Goal: Information Seeking & Learning: Learn about a topic

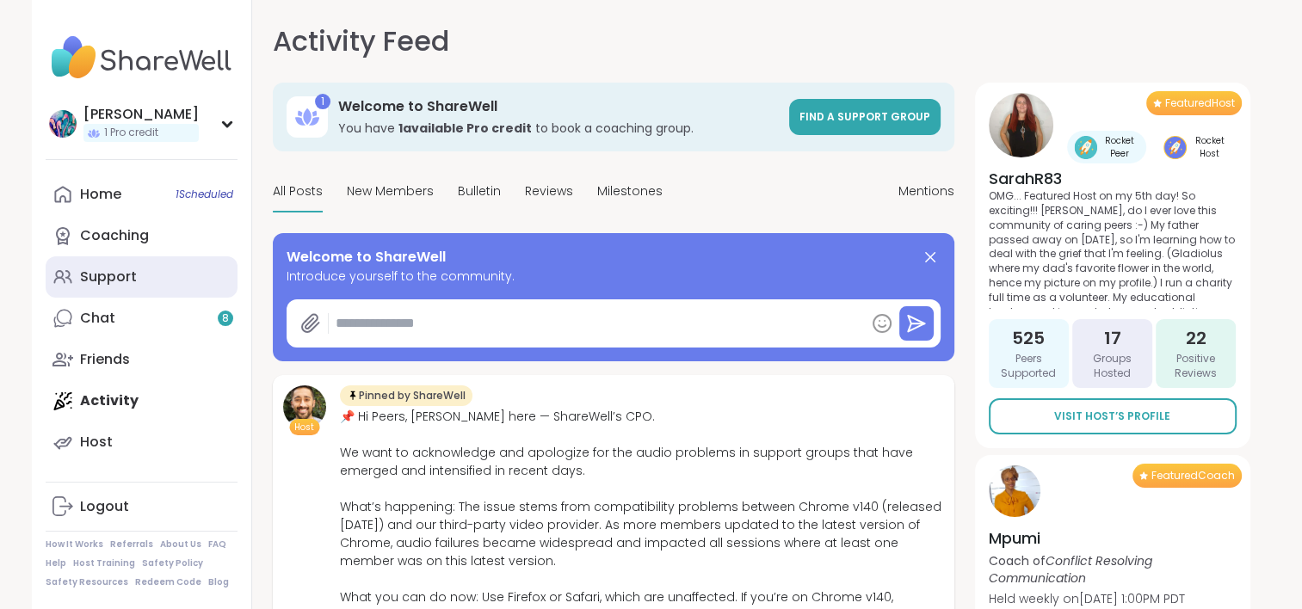
type textarea "*"
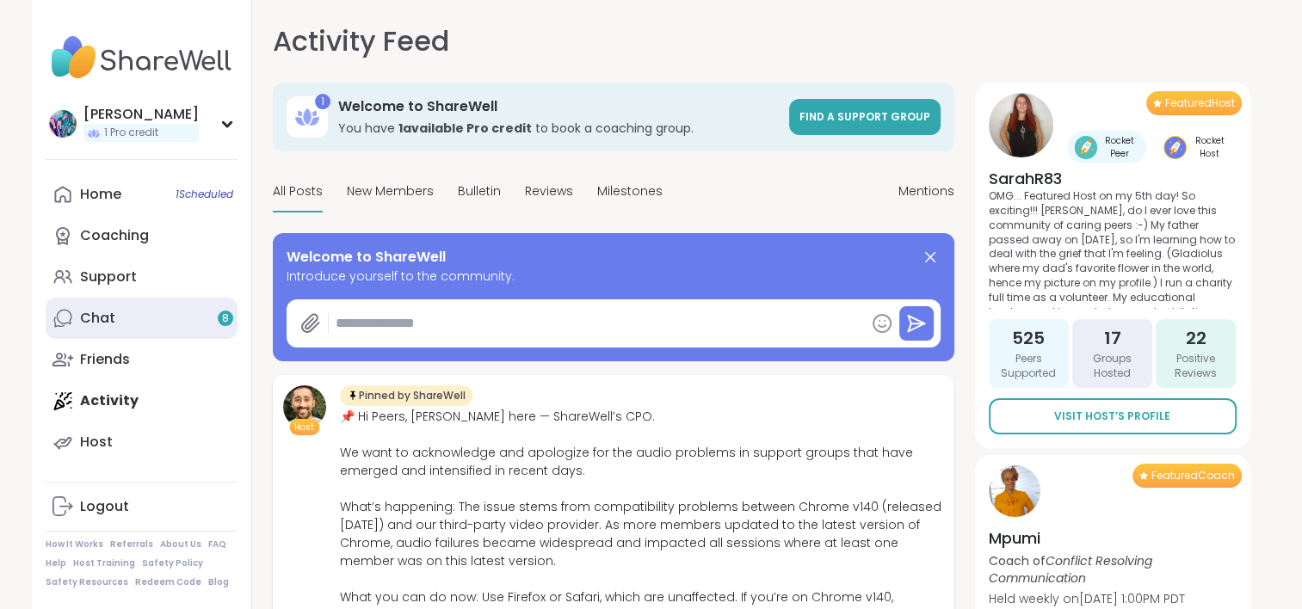
click at [157, 309] on link "Chat 8" at bounding box center [142, 318] width 192 height 41
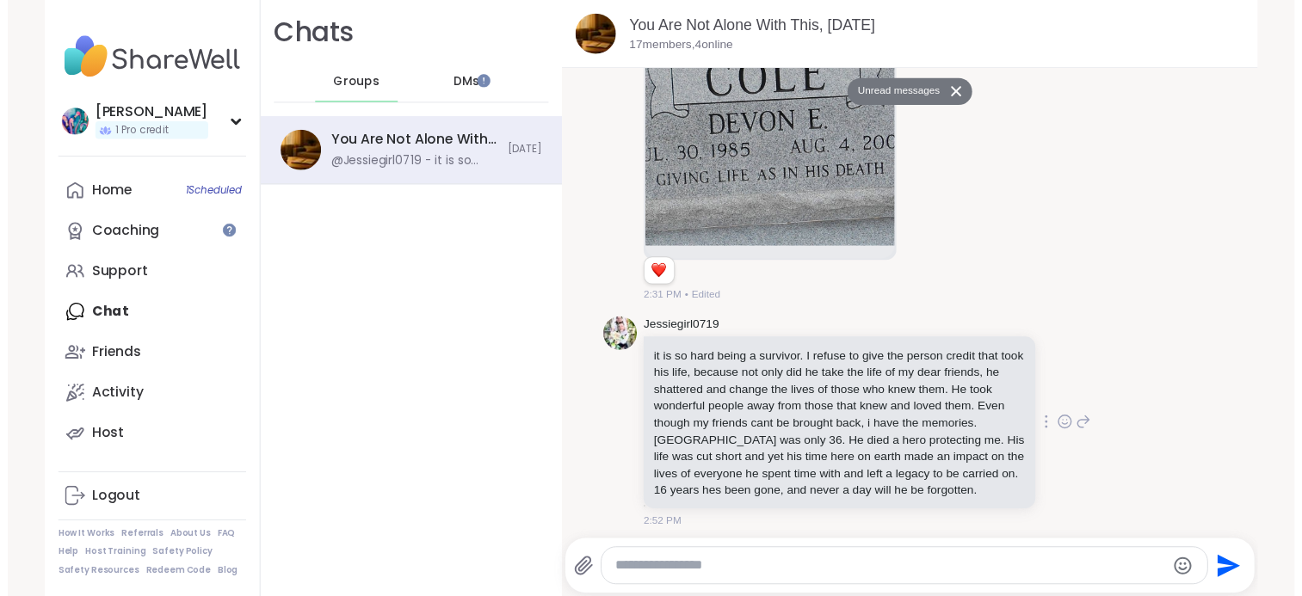
scroll to position [4667, 0]
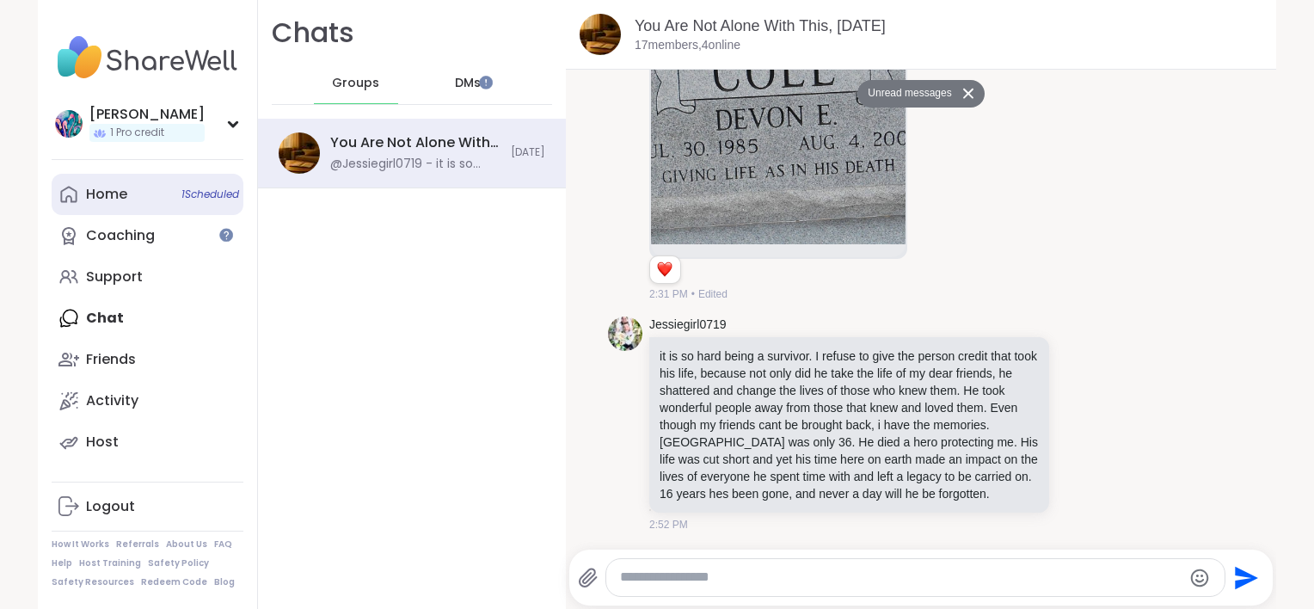
click at [130, 193] on link "Home 1 Scheduled" at bounding box center [148, 194] width 192 height 41
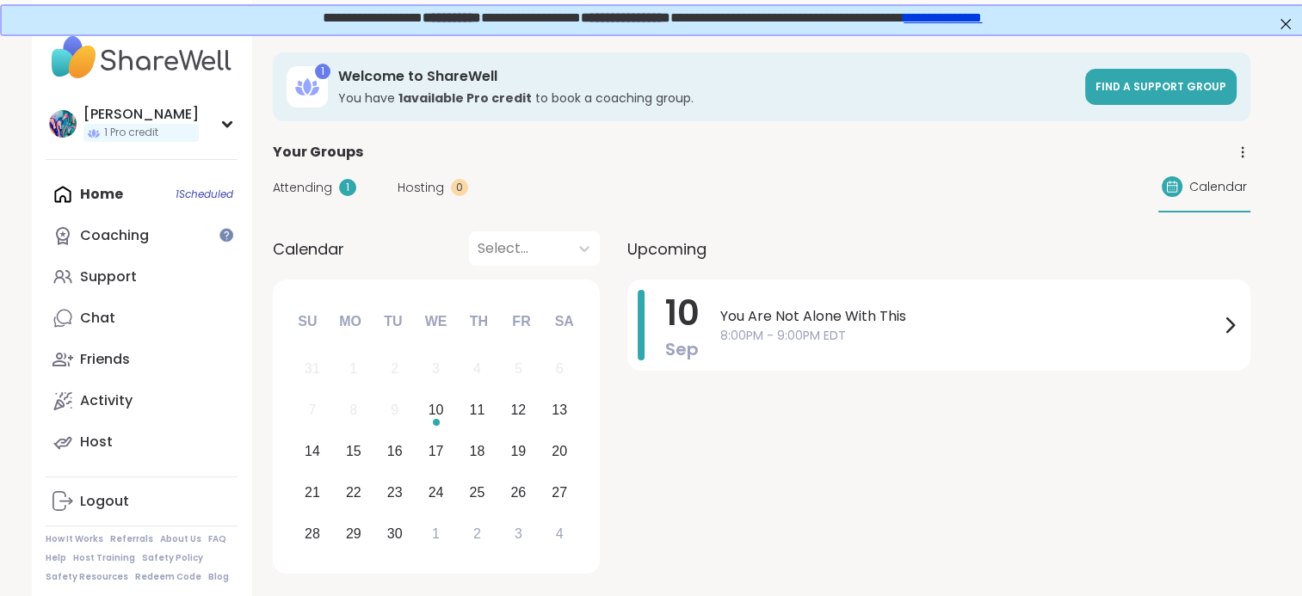
click at [102, 191] on div "Home 1 Scheduled Coaching Support Chat Friends Activity Host" at bounding box center [142, 318] width 192 height 289
click at [123, 272] on div "Support" at bounding box center [108, 277] width 57 height 19
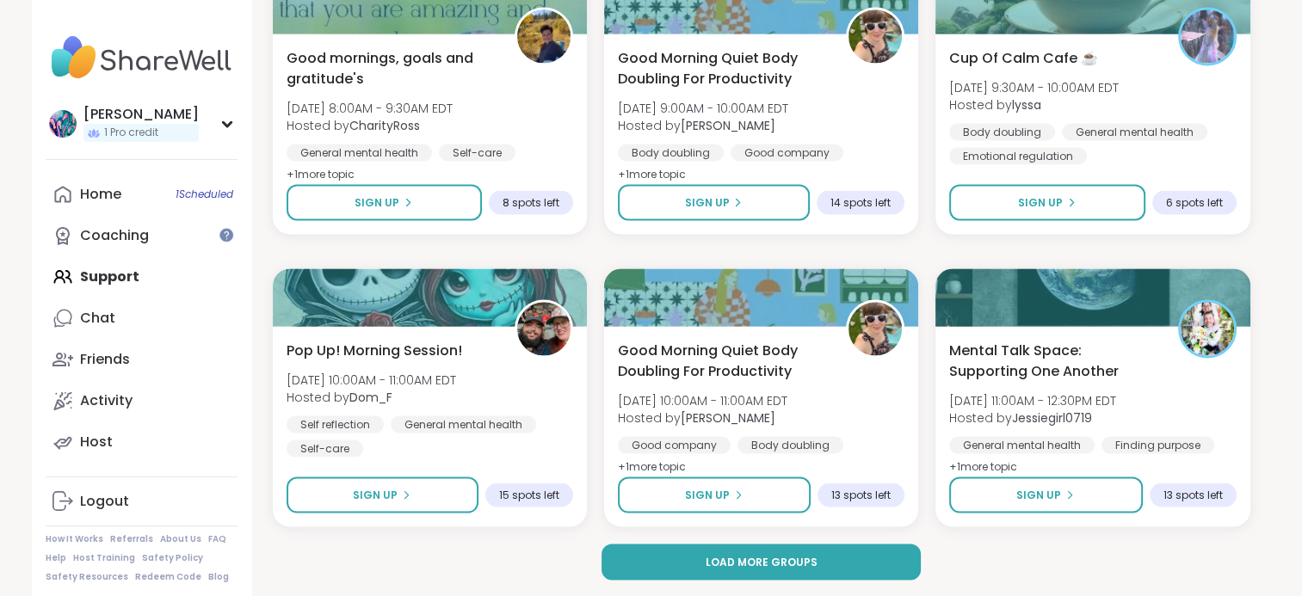
scroll to position [3314, 0]
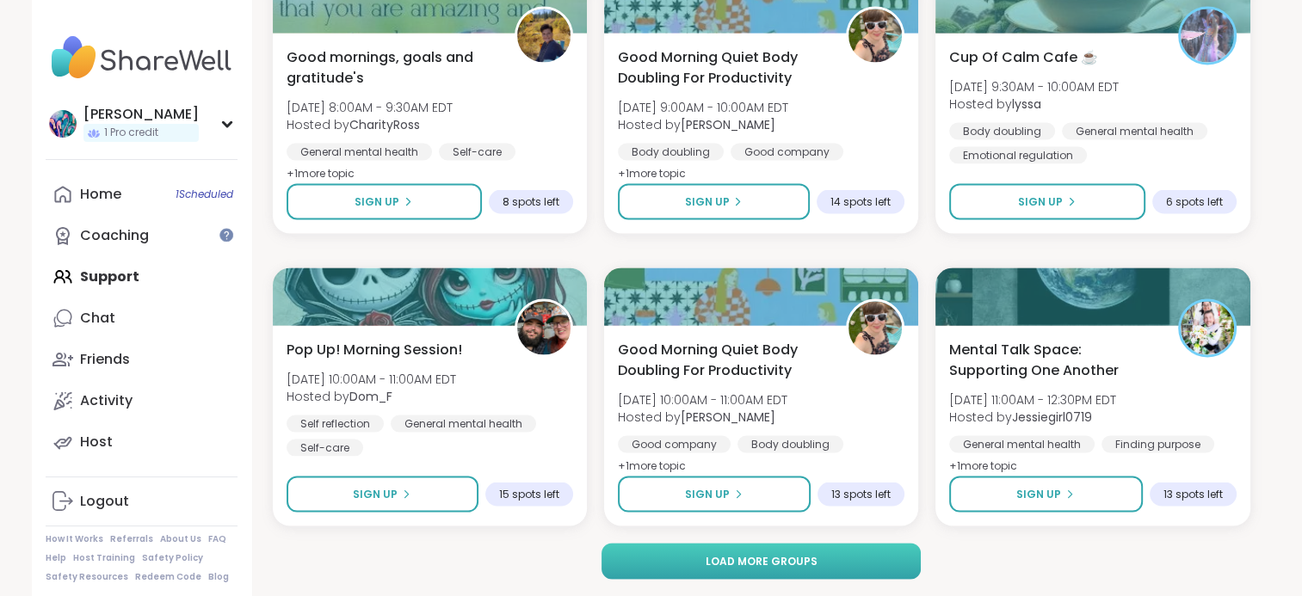
click at [682, 554] on button "Load more groups" at bounding box center [760, 562] width 319 height 36
